Goal: Task Accomplishment & Management: Manage account settings

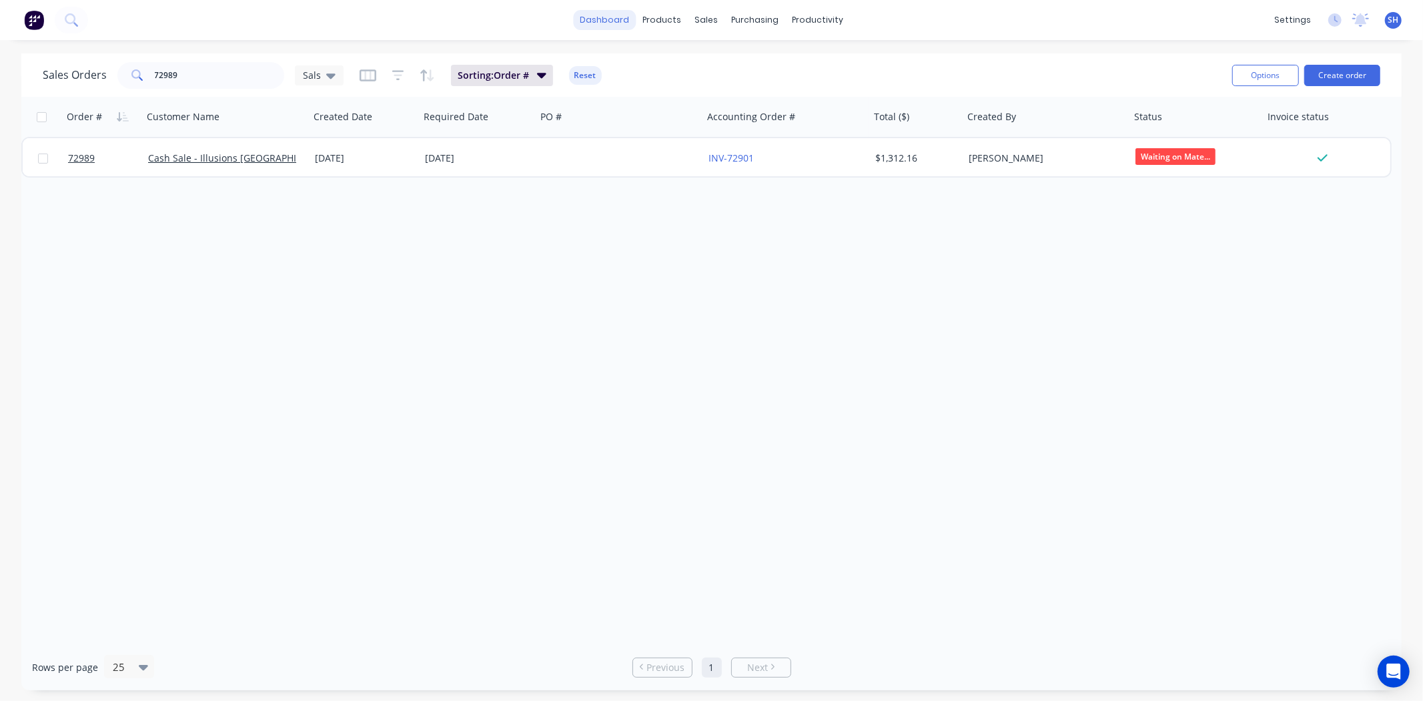
click at [603, 21] on link "dashboard" at bounding box center [604, 20] width 63 height 20
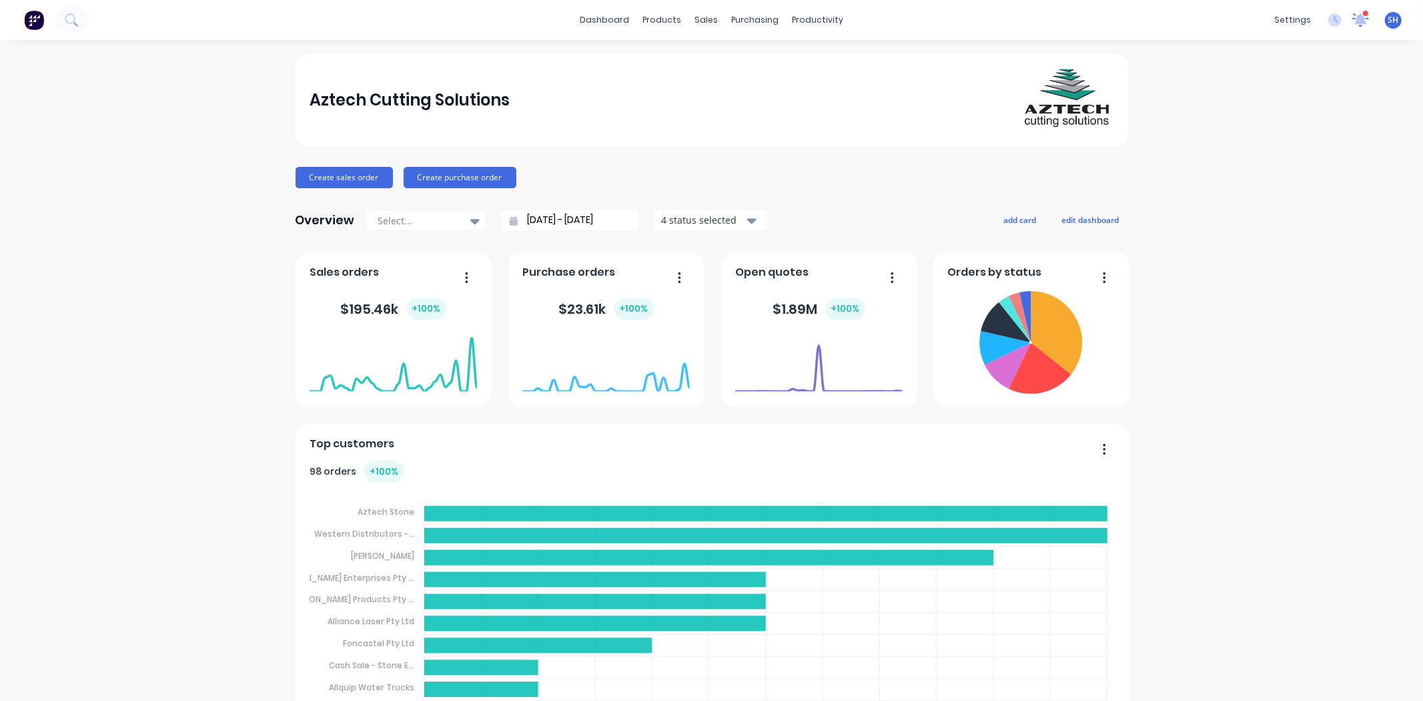
click at [1352, 25] on icon at bounding box center [1361, 19] width 19 height 15
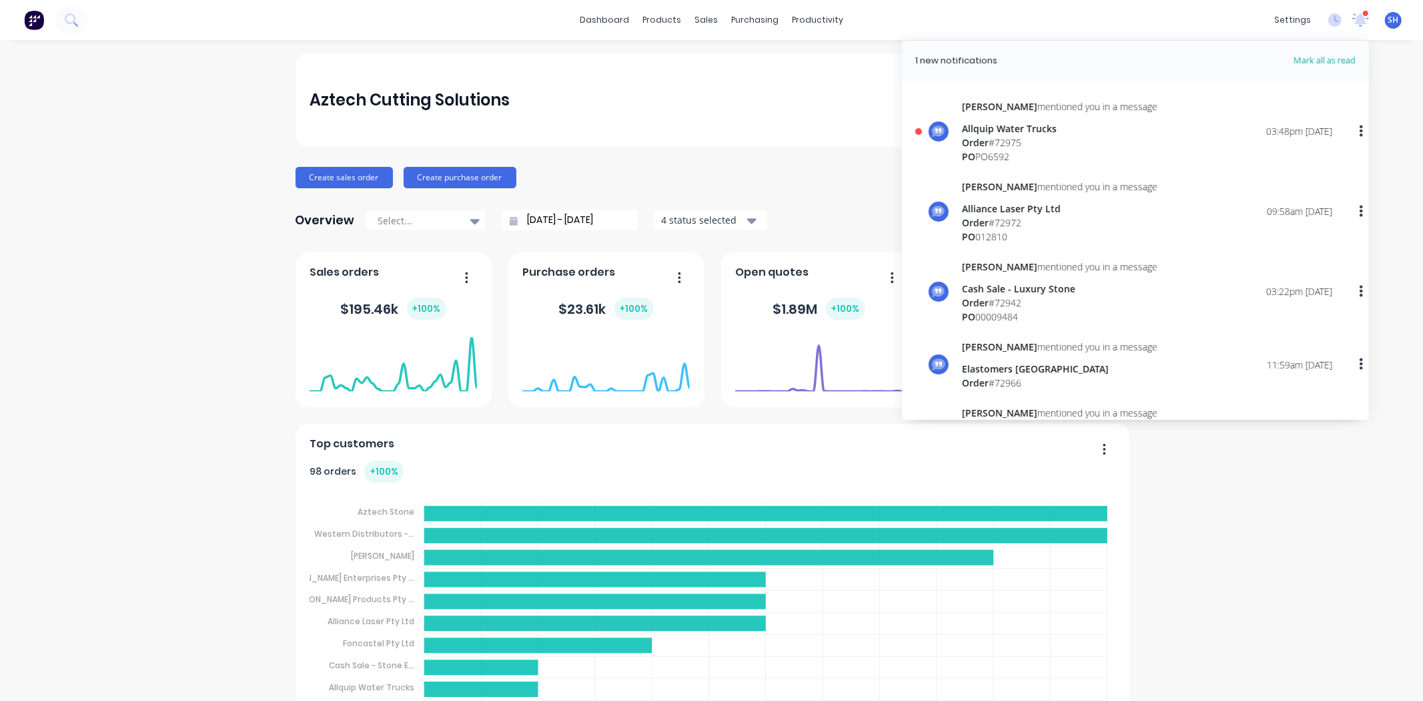
click at [1034, 128] on div "Allquip Water Trucks" at bounding box center [1060, 128] width 196 height 14
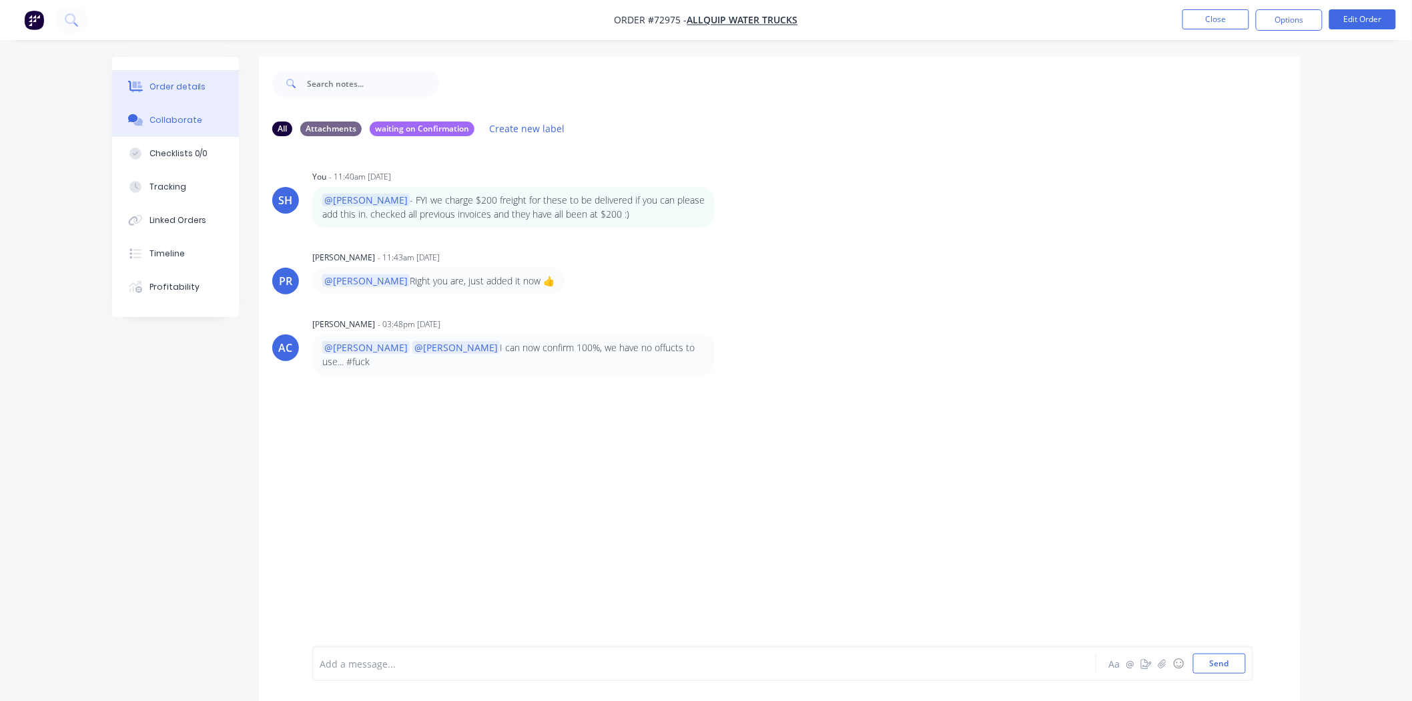
click at [175, 90] on div "Order details" at bounding box center [177, 87] width 57 height 12
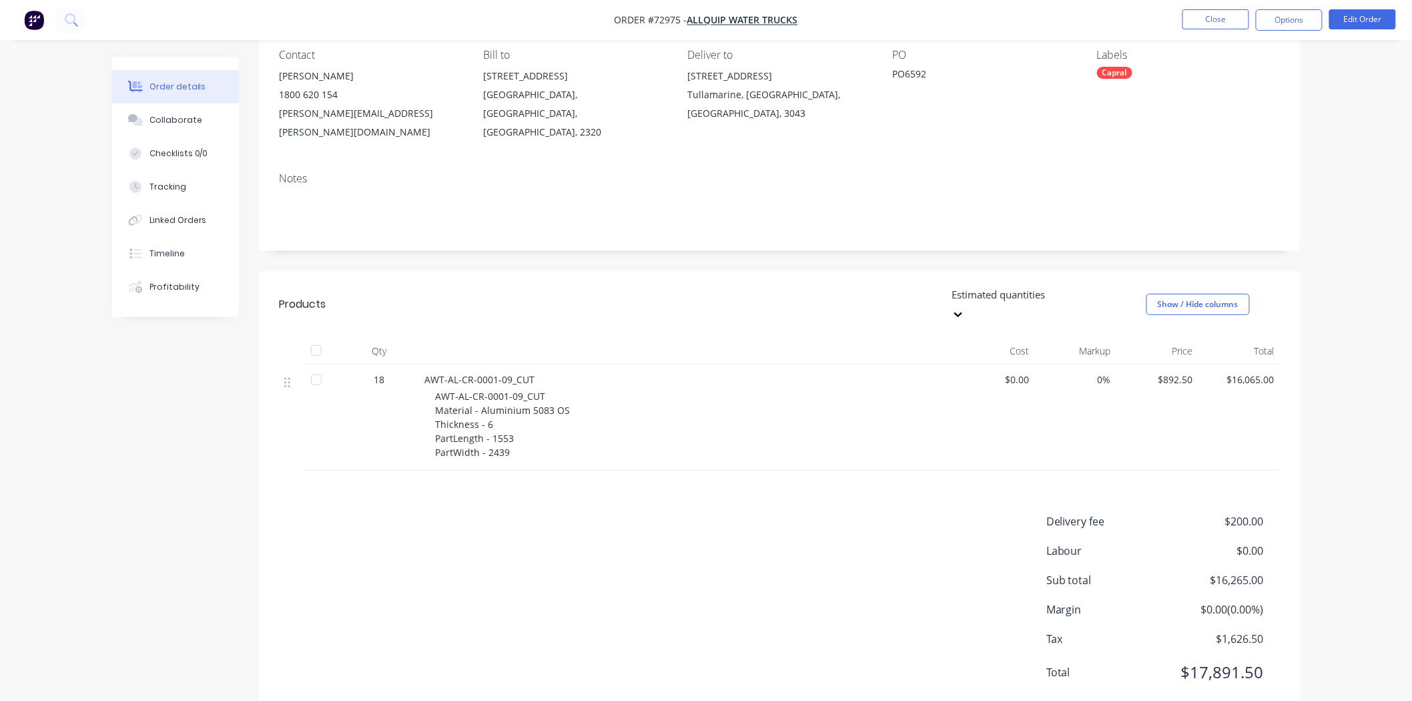
scroll to position [45, 0]
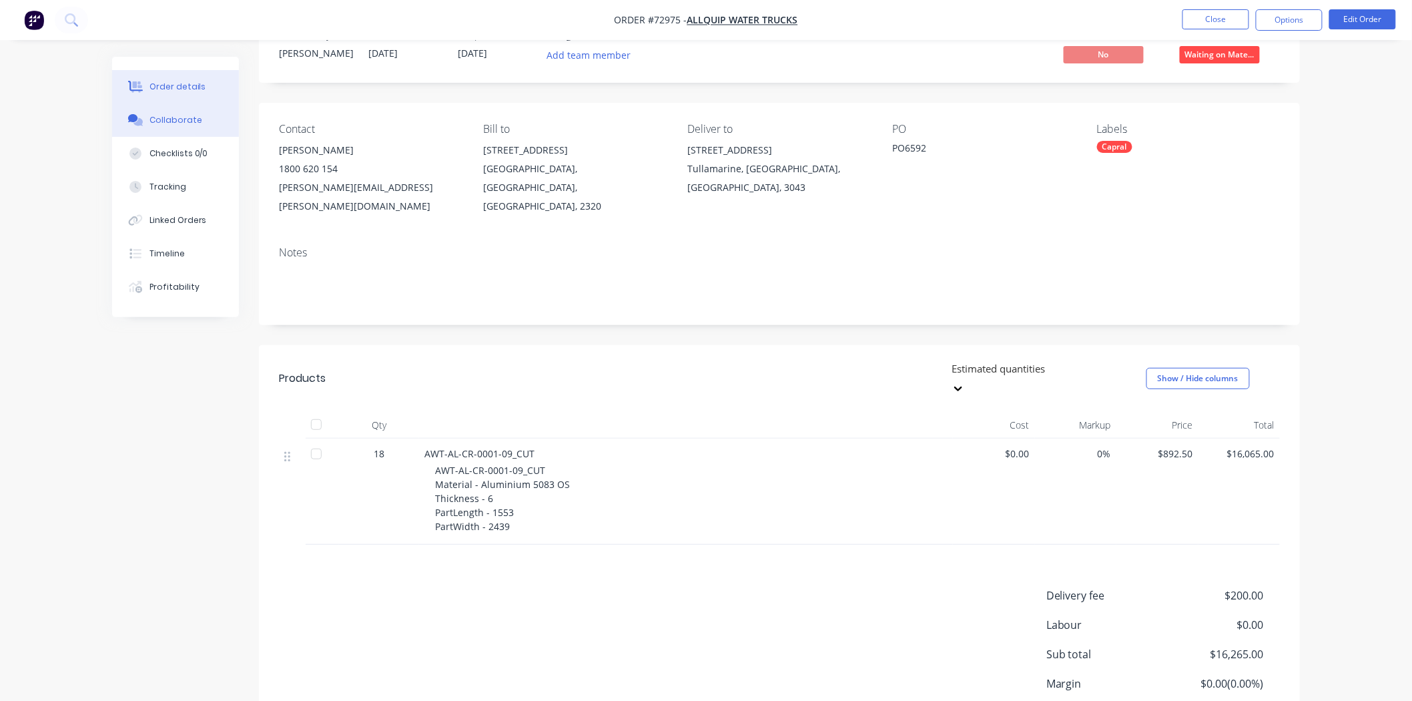
click at [182, 125] on div "Collaborate" at bounding box center [175, 120] width 53 height 12
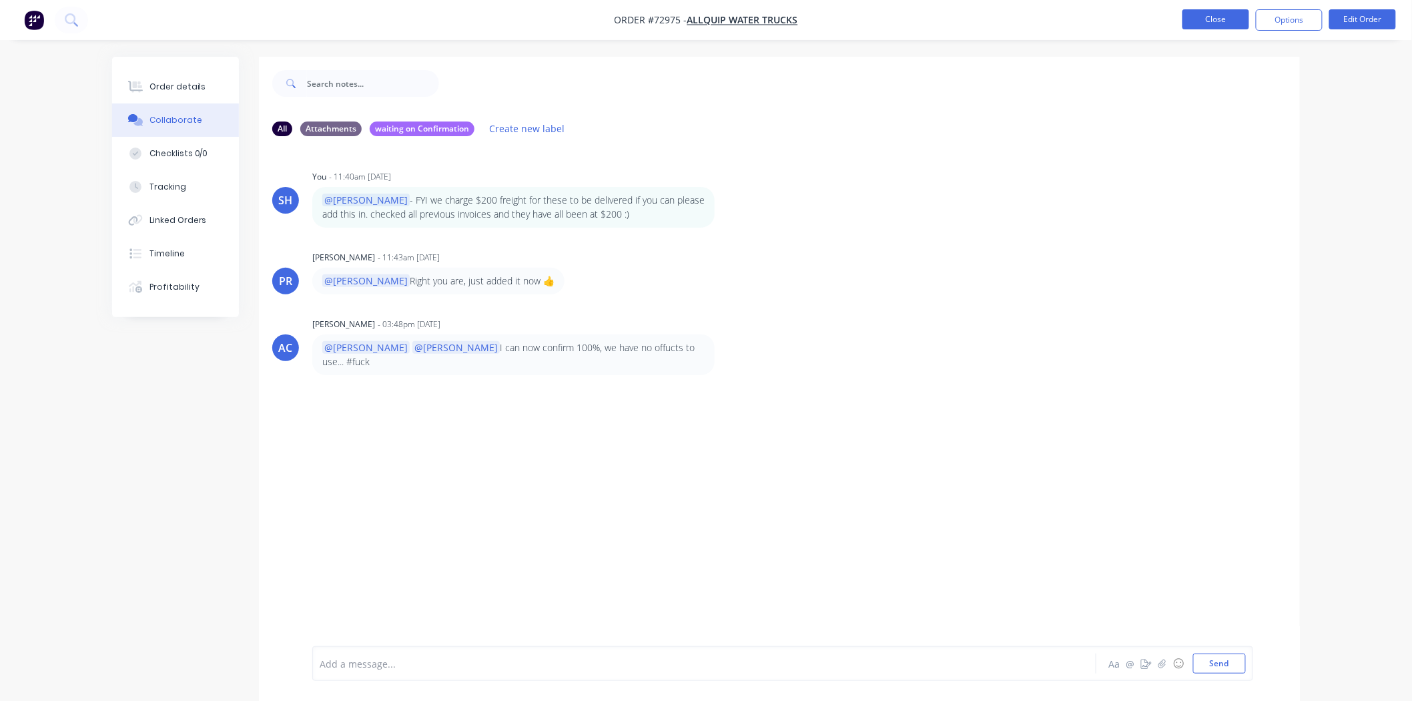
click at [1210, 25] on button "Close" at bounding box center [1215, 19] width 67 height 20
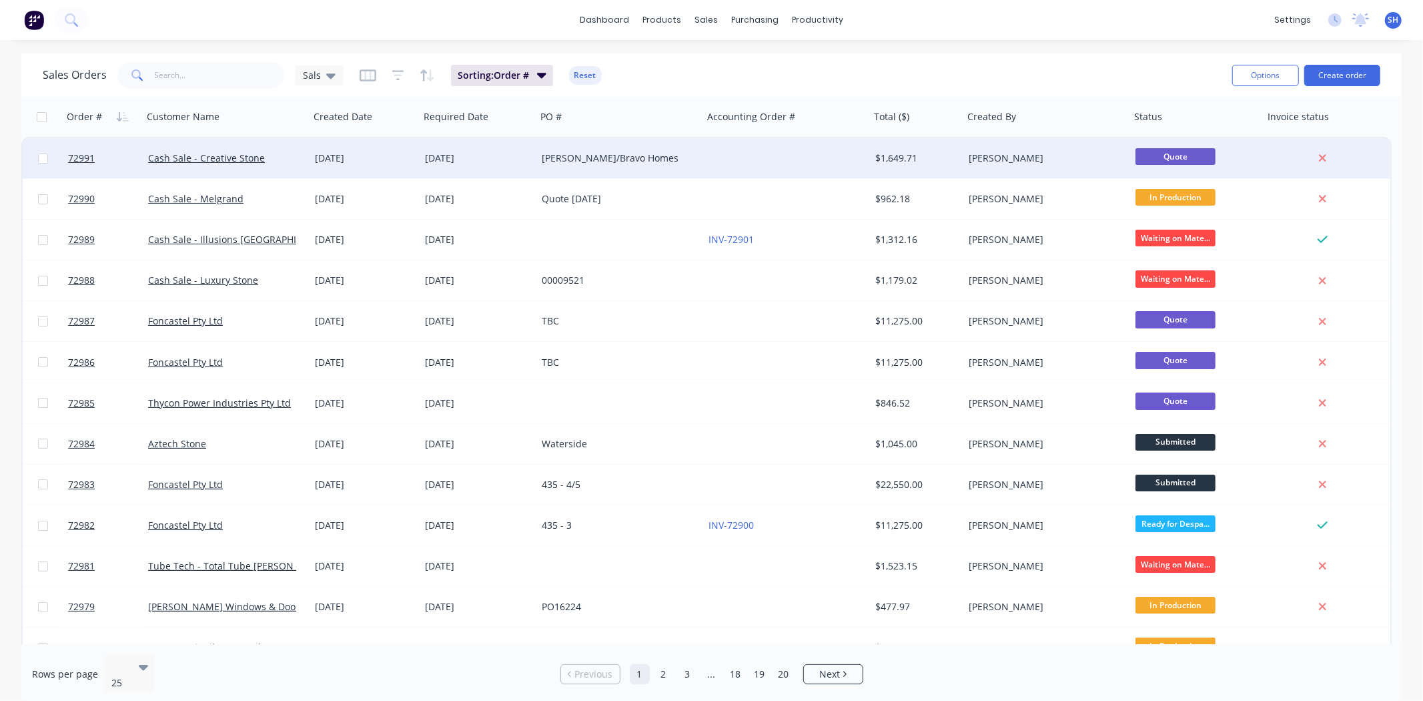
click at [662, 167] on div "Alanah Galindo/Bravo Homes" at bounding box center [619, 158] width 167 height 40
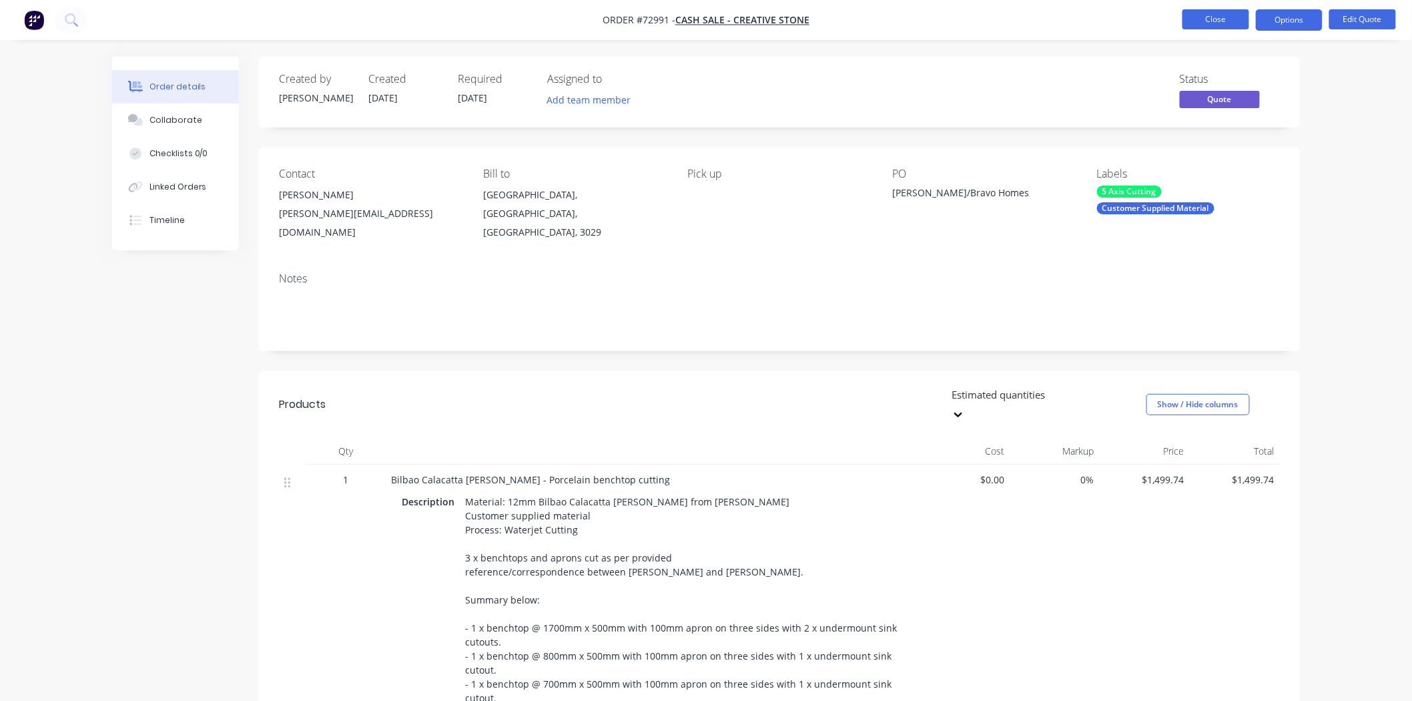
click at [1208, 27] on button "Close" at bounding box center [1215, 19] width 67 height 20
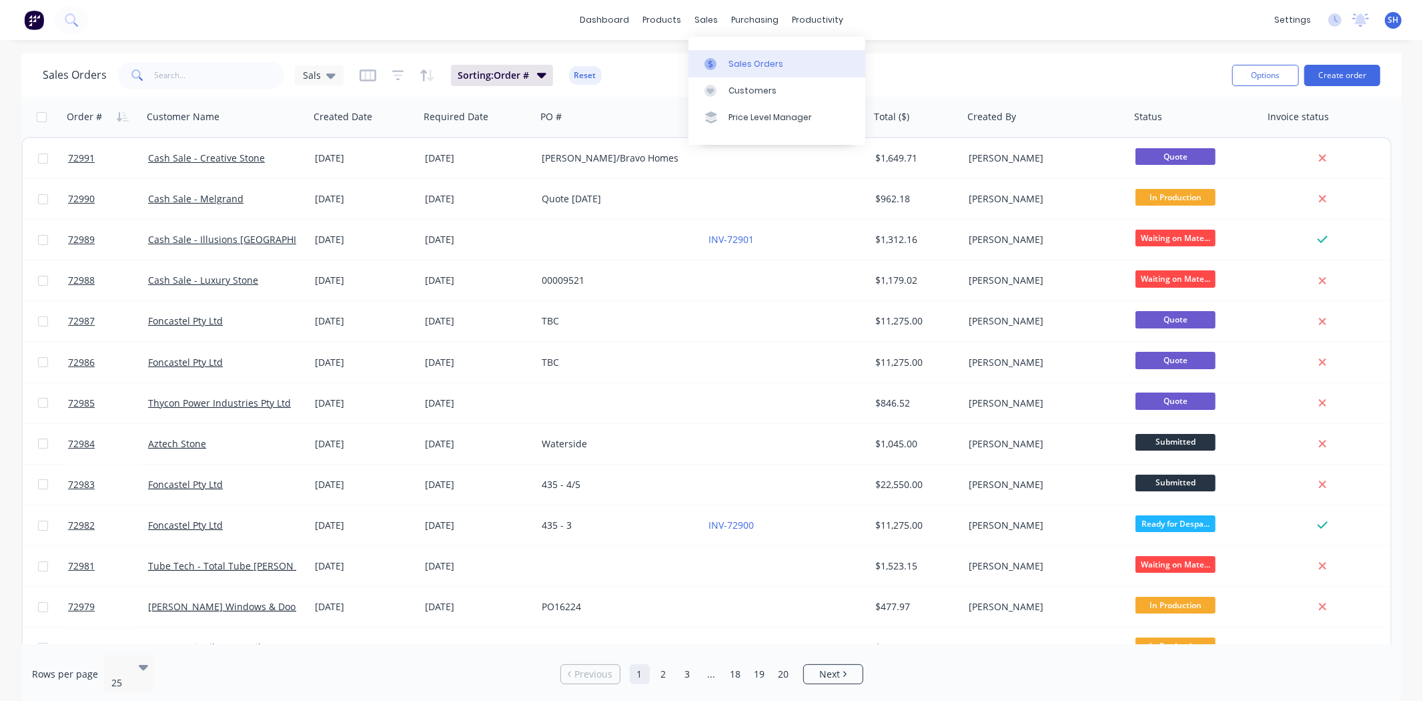
click at [726, 61] on link "Sales Orders" at bounding box center [777, 63] width 177 height 27
click at [199, 83] on input "text" at bounding box center [220, 75] width 130 height 27
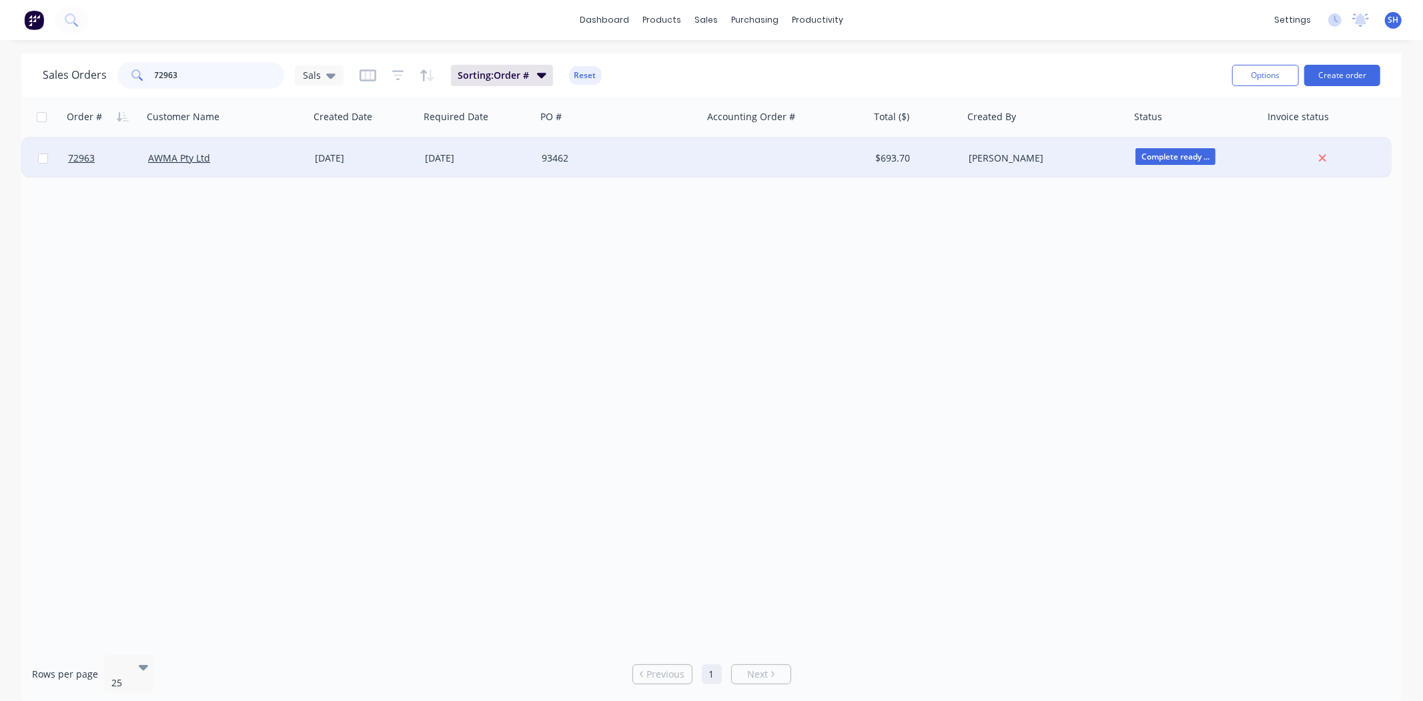
type input "72963"
click at [450, 163] on div "[DATE]" at bounding box center [478, 157] width 106 height 13
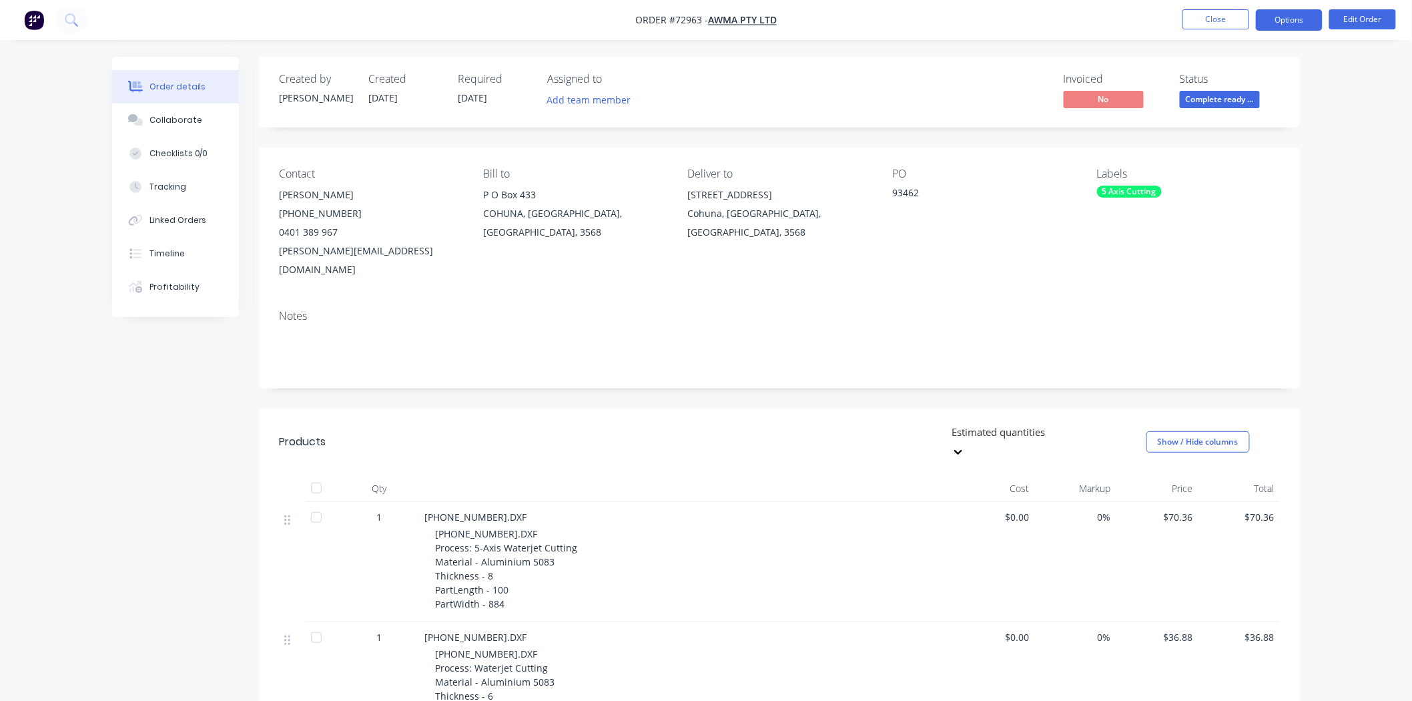
click at [1276, 21] on button "Options" at bounding box center [1289, 19] width 67 height 21
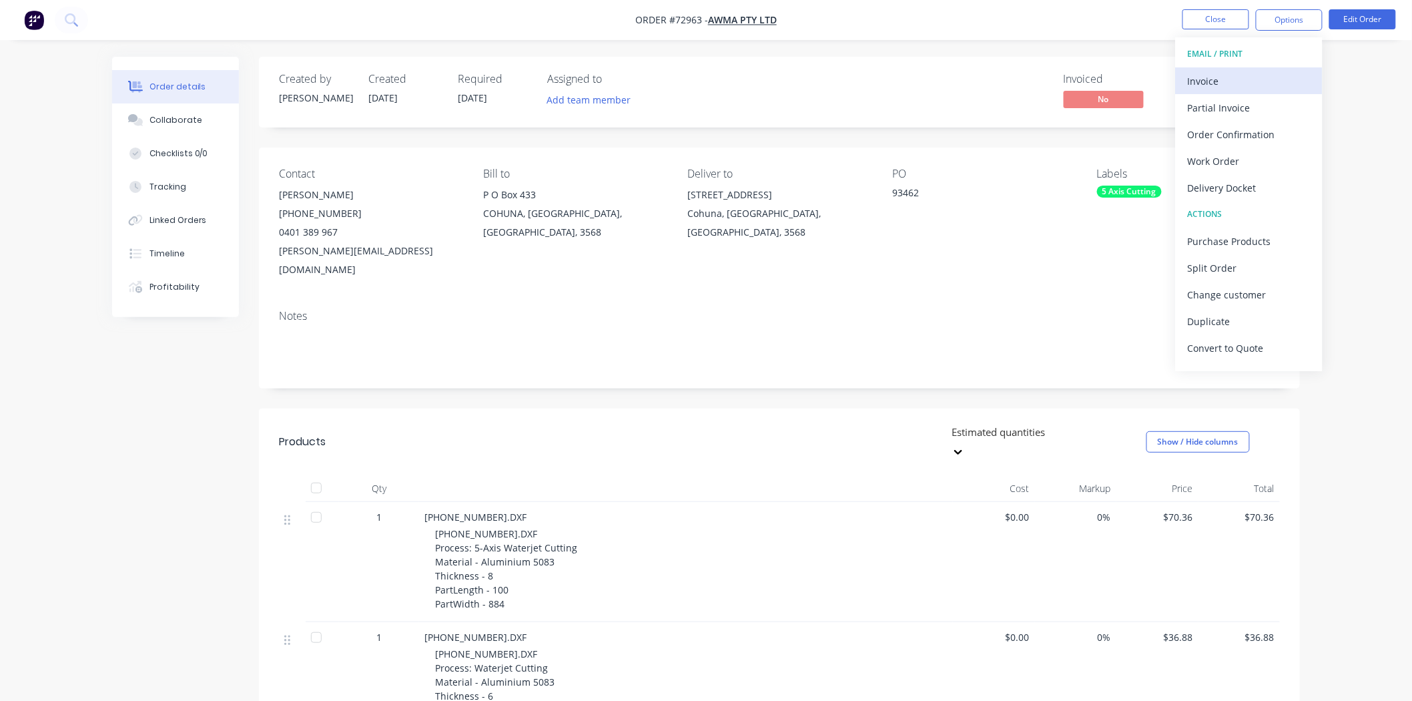
click at [1254, 77] on div "Invoice" at bounding box center [1249, 80] width 123 height 19
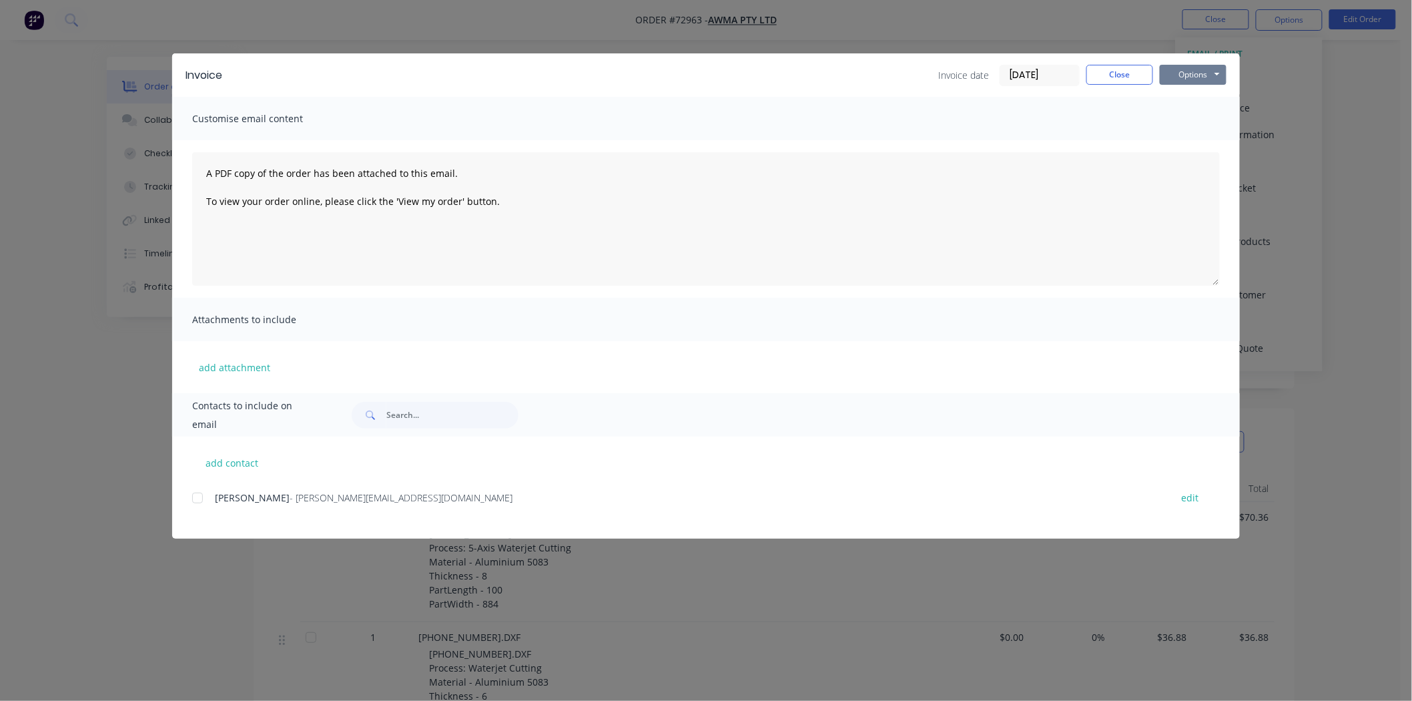
click at [1197, 73] on button "Options" at bounding box center [1193, 75] width 67 height 20
click at [1198, 112] on button "Print" at bounding box center [1202, 120] width 85 height 22
click at [1128, 81] on button "Close" at bounding box center [1119, 75] width 67 height 20
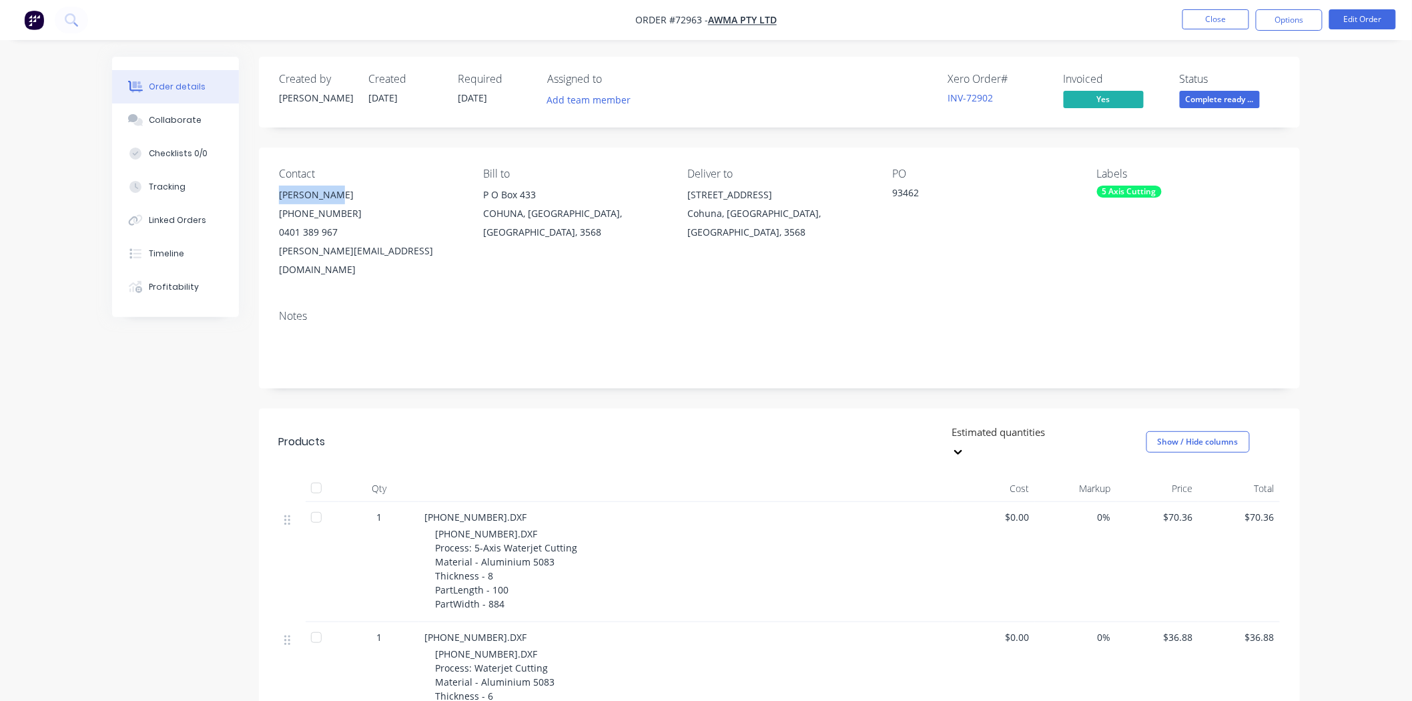
drag, startPoint x: 343, startPoint y: 198, endPoint x: 274, endPoint y: 198, distance: 69.4
click at [274, 198] on div "Contact Tommy Dehne (03) 5456 3331 0401 389 967 tommy@awmawatercontrol.com.au B…" at bounding box center [779, 222] width 1041 height 151
copy div "Tommy Dehne"
drag, startPoint x: 437, startPoint y: 252, endPoint x: 275, endPoint y: 252, distance: 162.1
click at [275, 252] on div "Contact Tommy Dehne (03) 5456 3331 0401 389 967 tommy@awmawatercontrol.com.au B…" at bounding box center [779, 222] width 1041 height 151
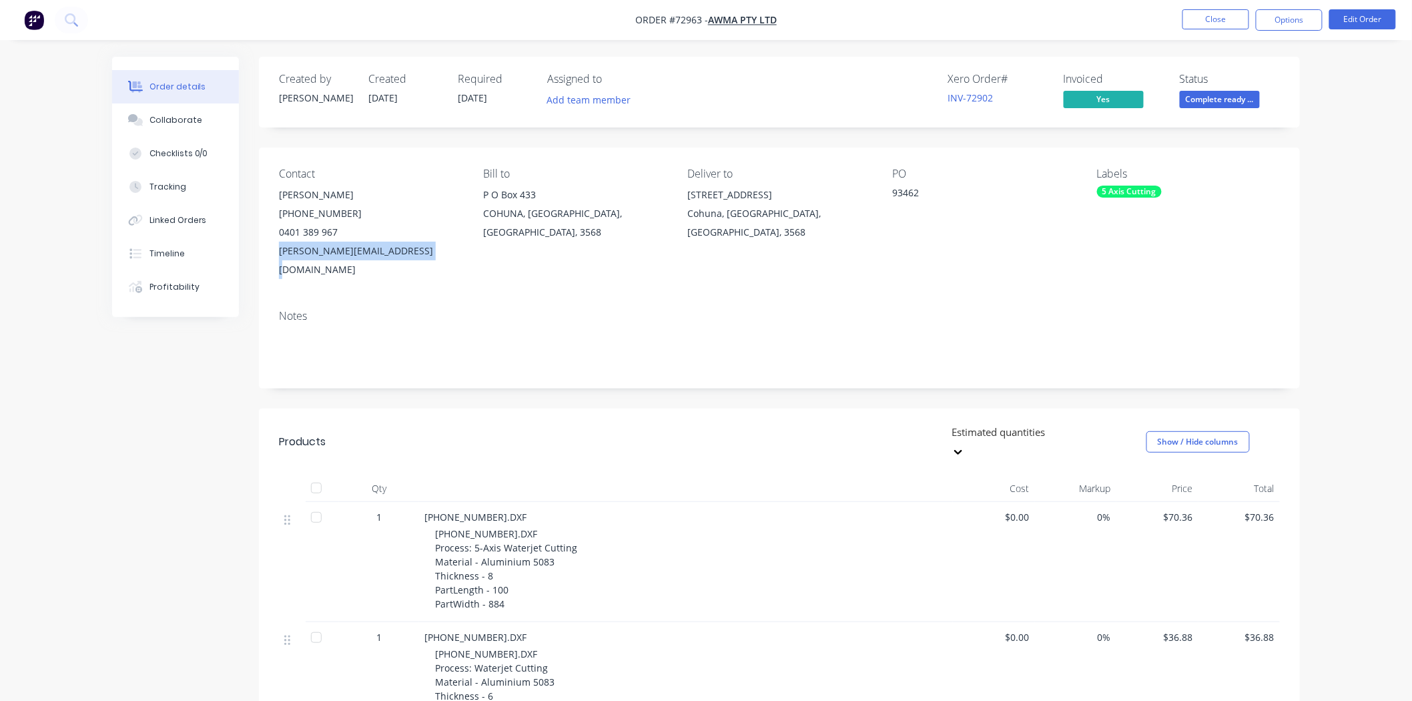
copy div "tommy@awmawatercontrol.com.au"
click at [1276, 30] on button "Options" at bounding box center [1289, 19] width 67 height 21
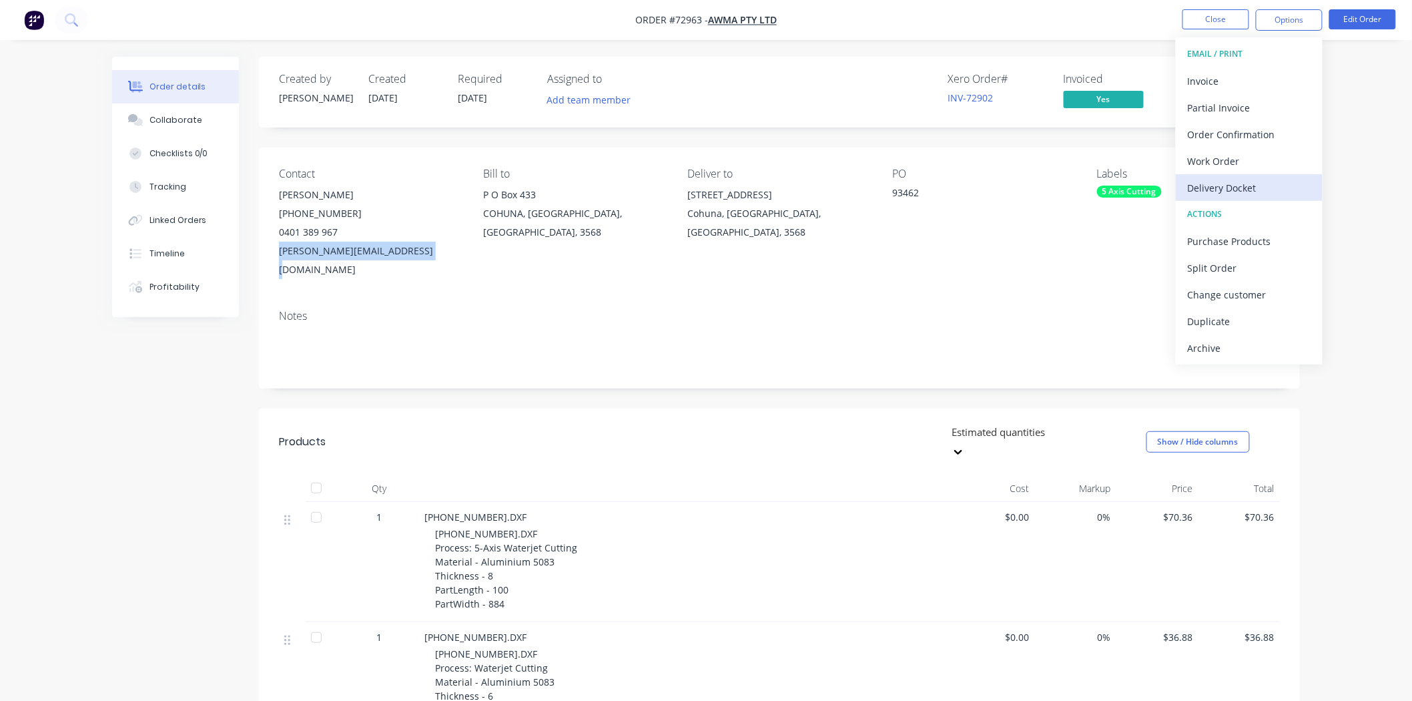
click at [1236, 196] on div "Delivery Docket" at bounding box center [1249, 187] width 123 height 19
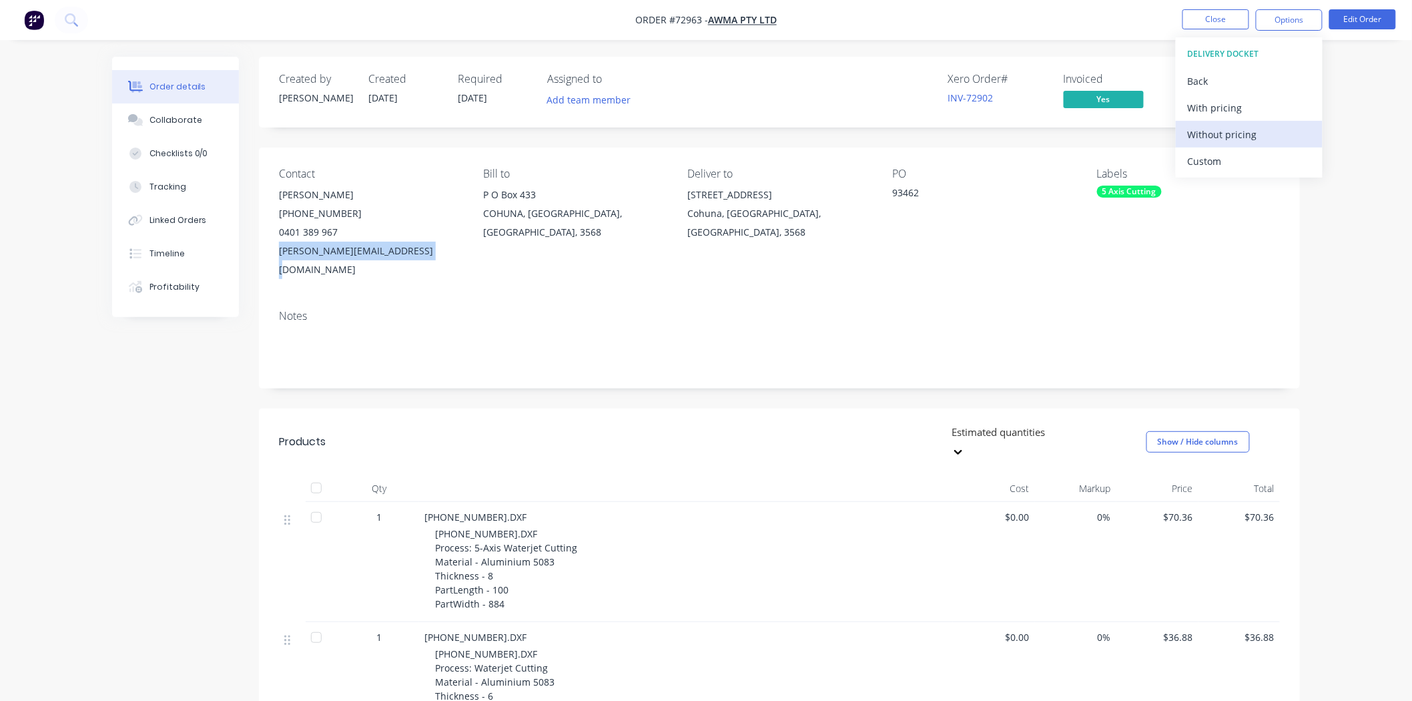
click at [1225, 133] on div "Without pricing" at bounding box center [1249, 134] width 123 height 19
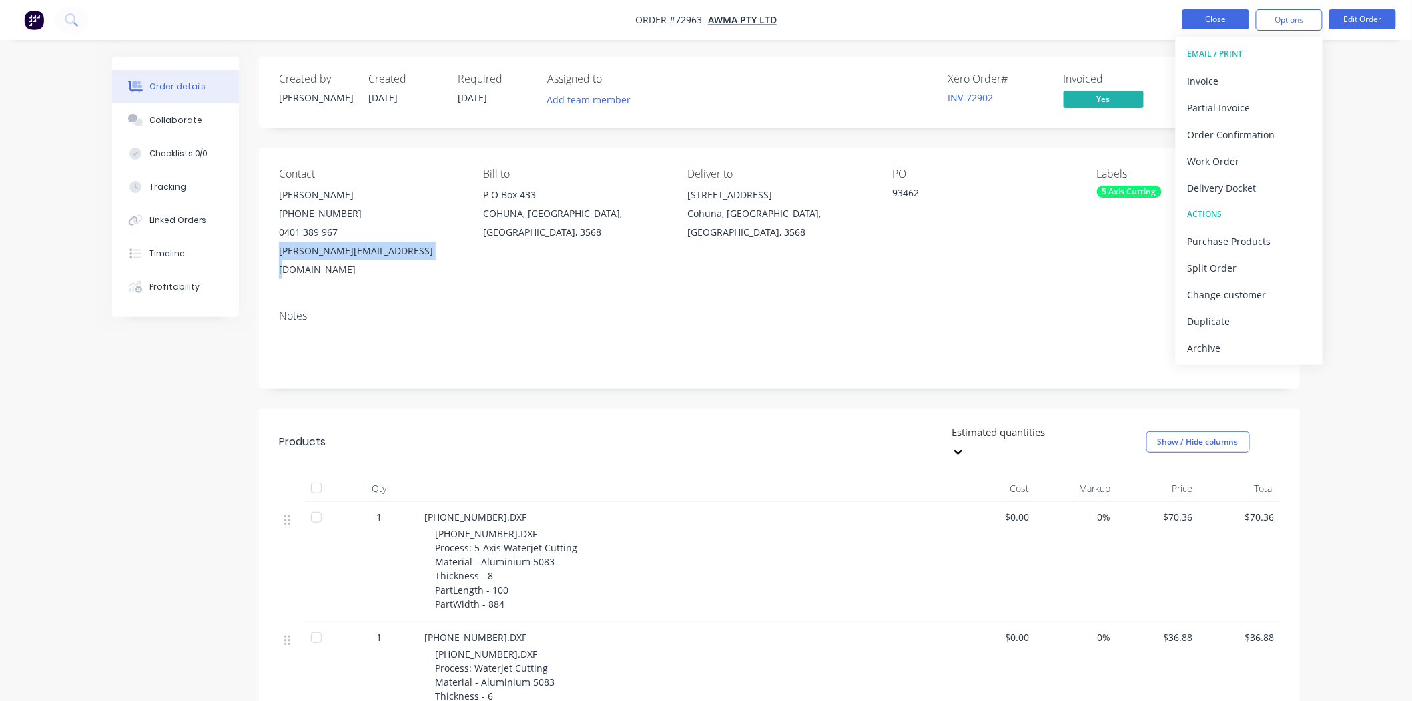
click at [1201, 13] on button "Close" at bounding box center [1215, 19] width 67 height 20
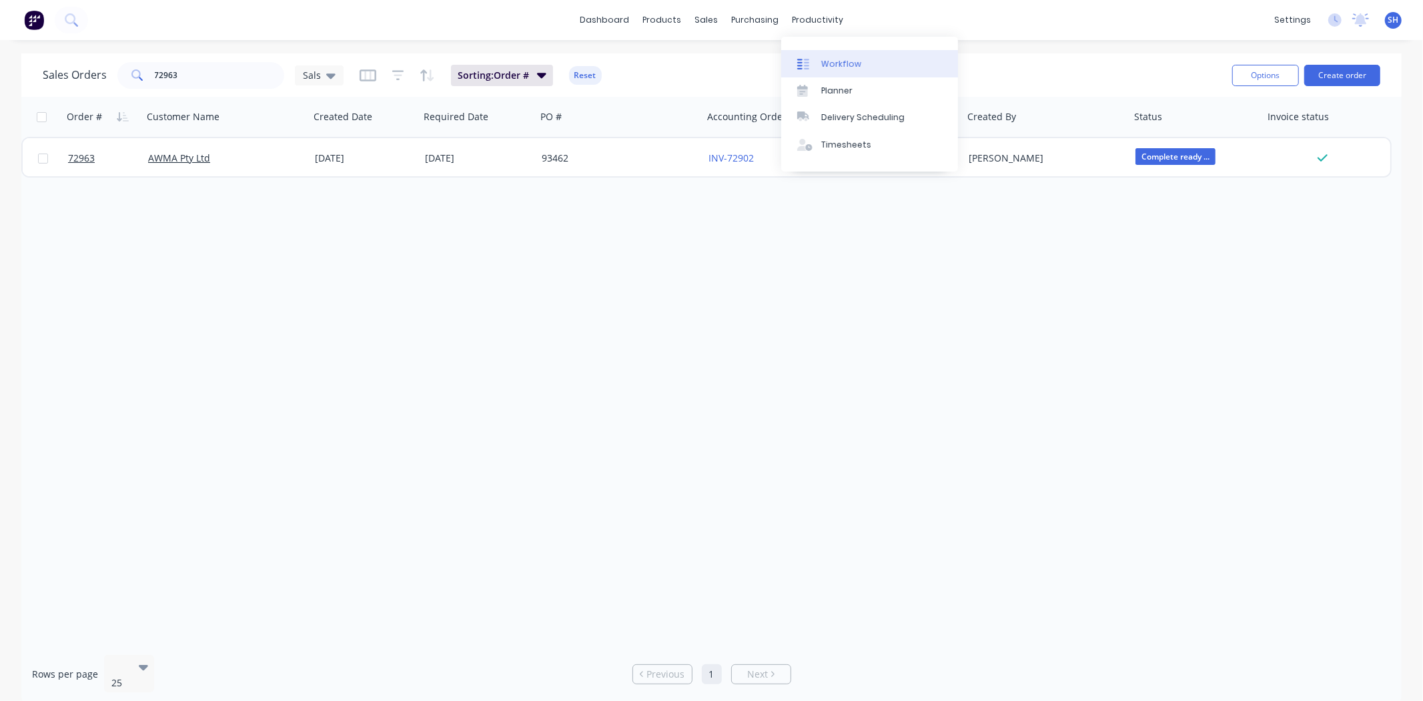
click at [828, 59] on div "Workflow" at bounding box center [841, 64] width 40 height 12
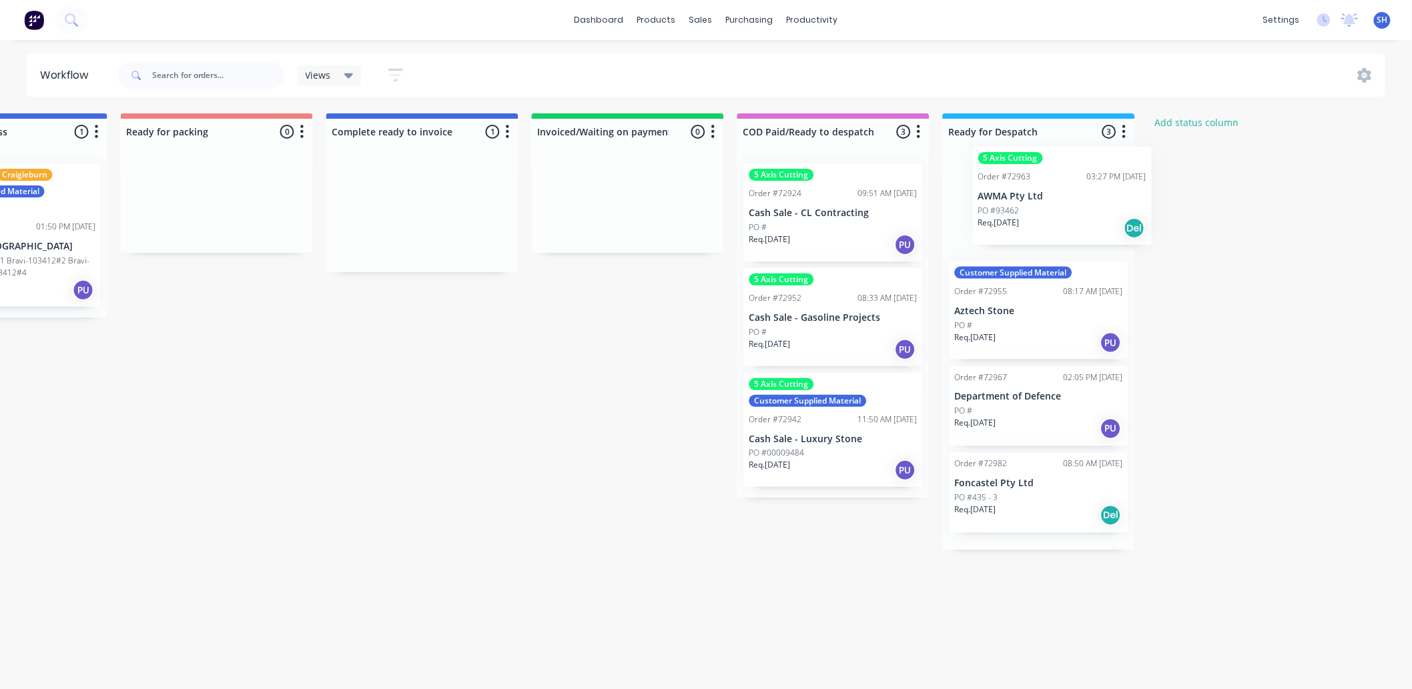
scroll to position [0, 936]
drag, startPoint x: 674, startPoint y: 230, endPoint x: 1056, endPoint y: 214, distance: 382.7
click at [1056, 214] on div "Submitted 3 Status colour #273444 hex #273444 Save Cancel Summaries Total order…" at bounding box center [263, 397] width 2419 height 569
